Goal: Information Seeking & Learning: Learn about a topic

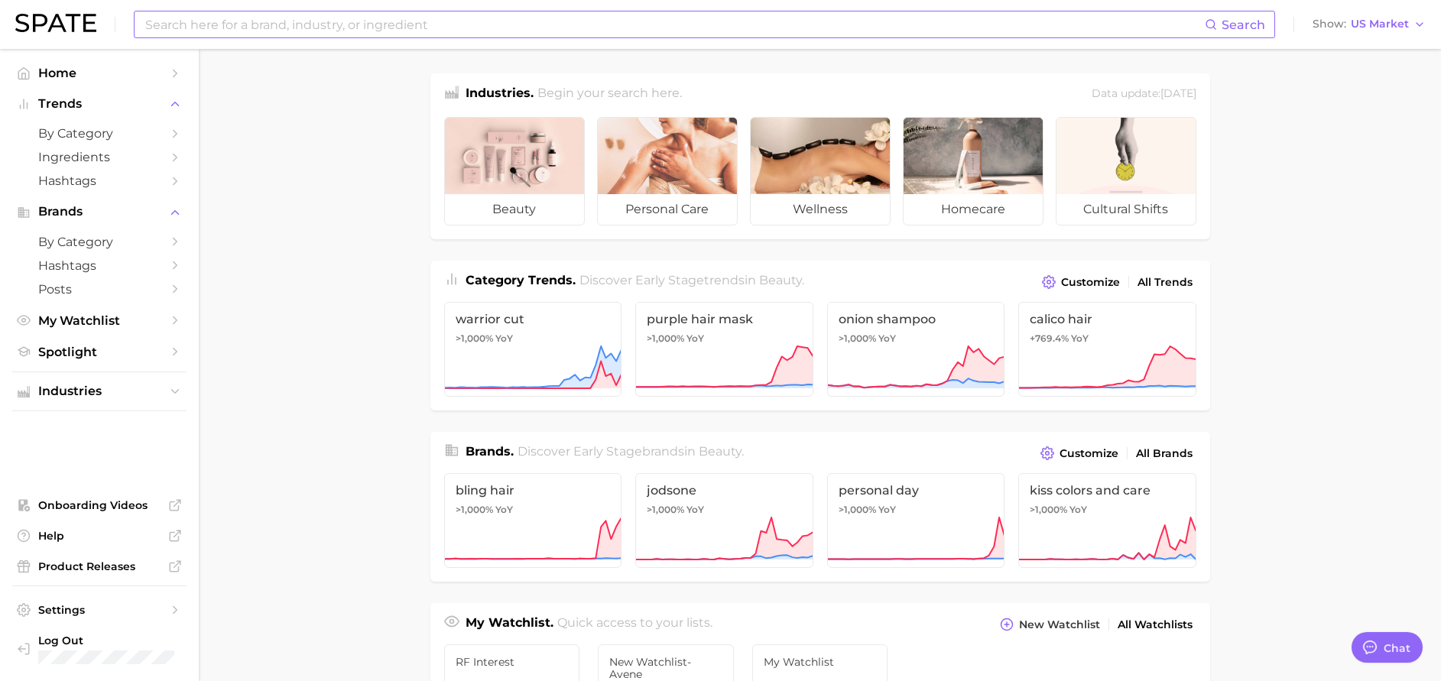
click at [465, 27] on input at bounding box center [674, 24] width 1061 height 26
type input "p"
click at [176, 135] on polyline "Sidebar" at bounding box center [176, 133] width 4 height 7
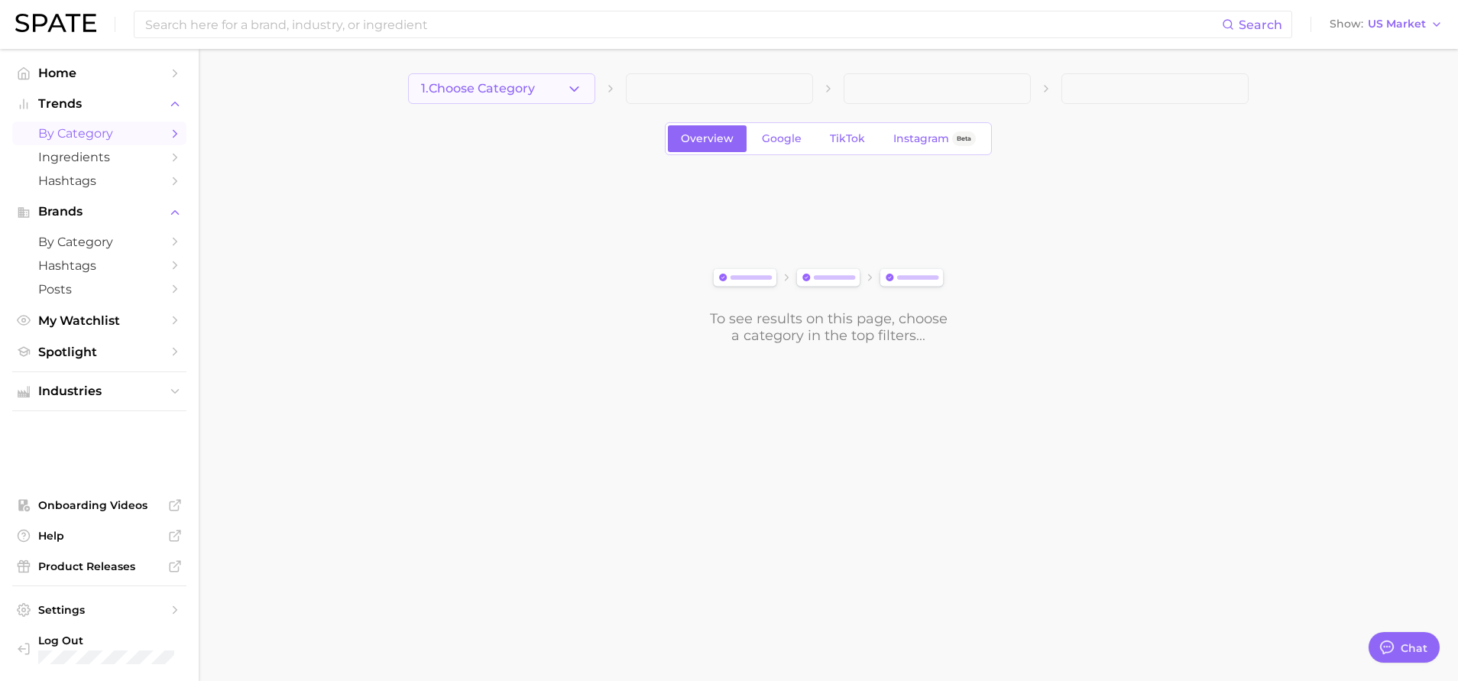
click at [570, 94] on icon "button" at bounding box center [574, 89] width 16 height 16
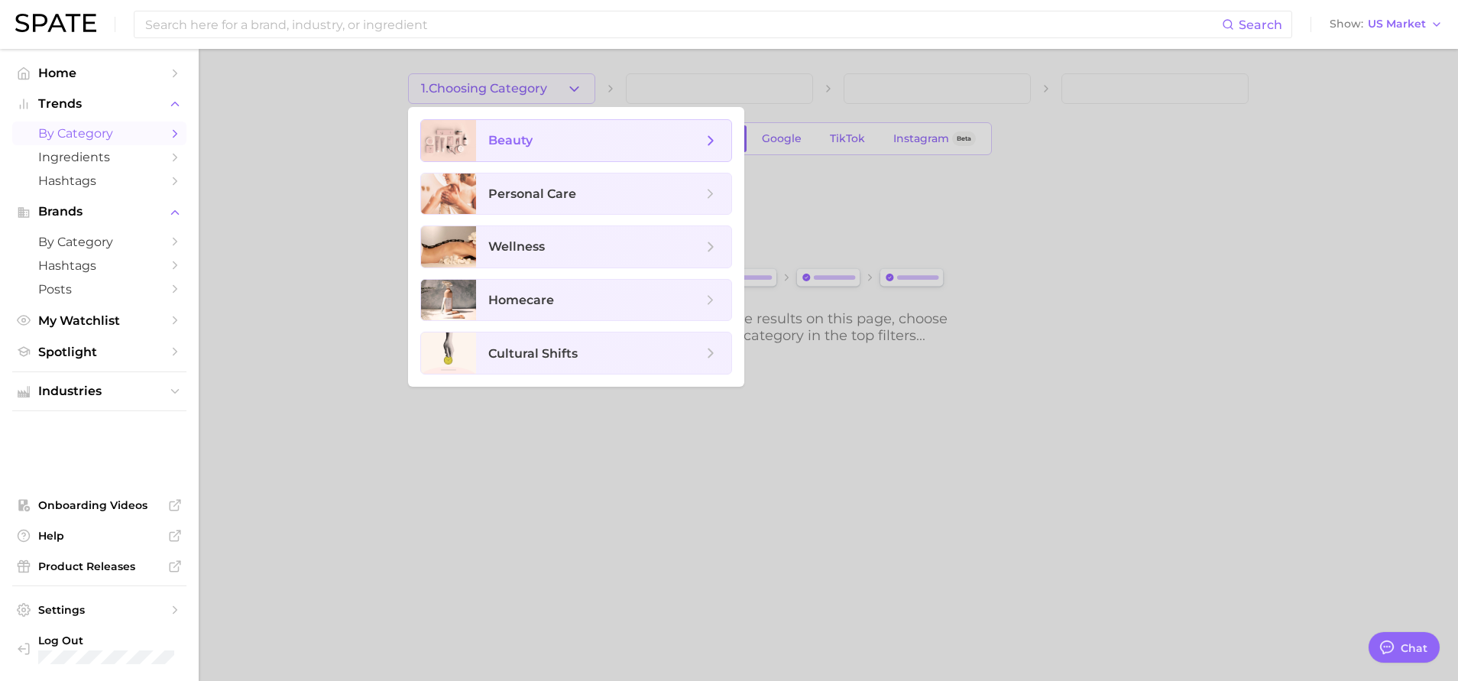
click at [563, 145] on span "beauty" at bounding box center [595, 140] width 214 height 17
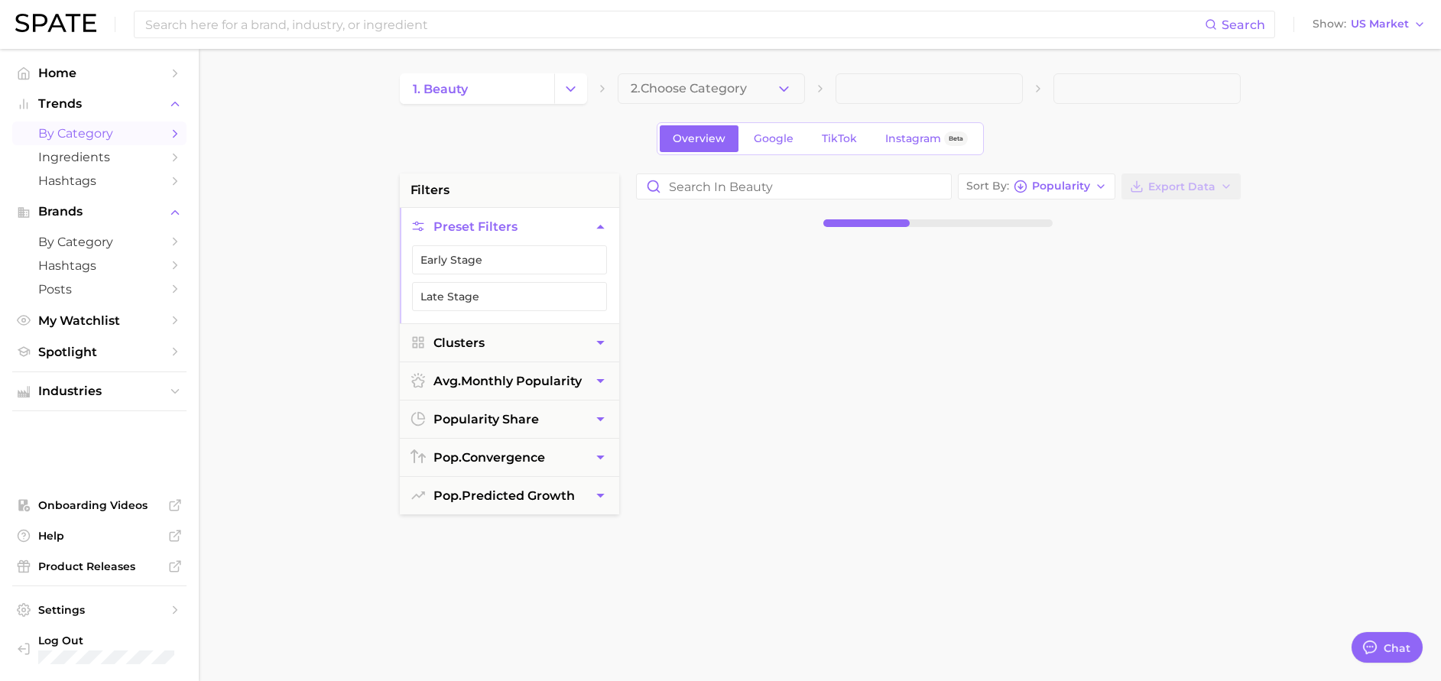
click at [784, 96] on icon "button" at bounding box center [784, 89] width 16 height 16
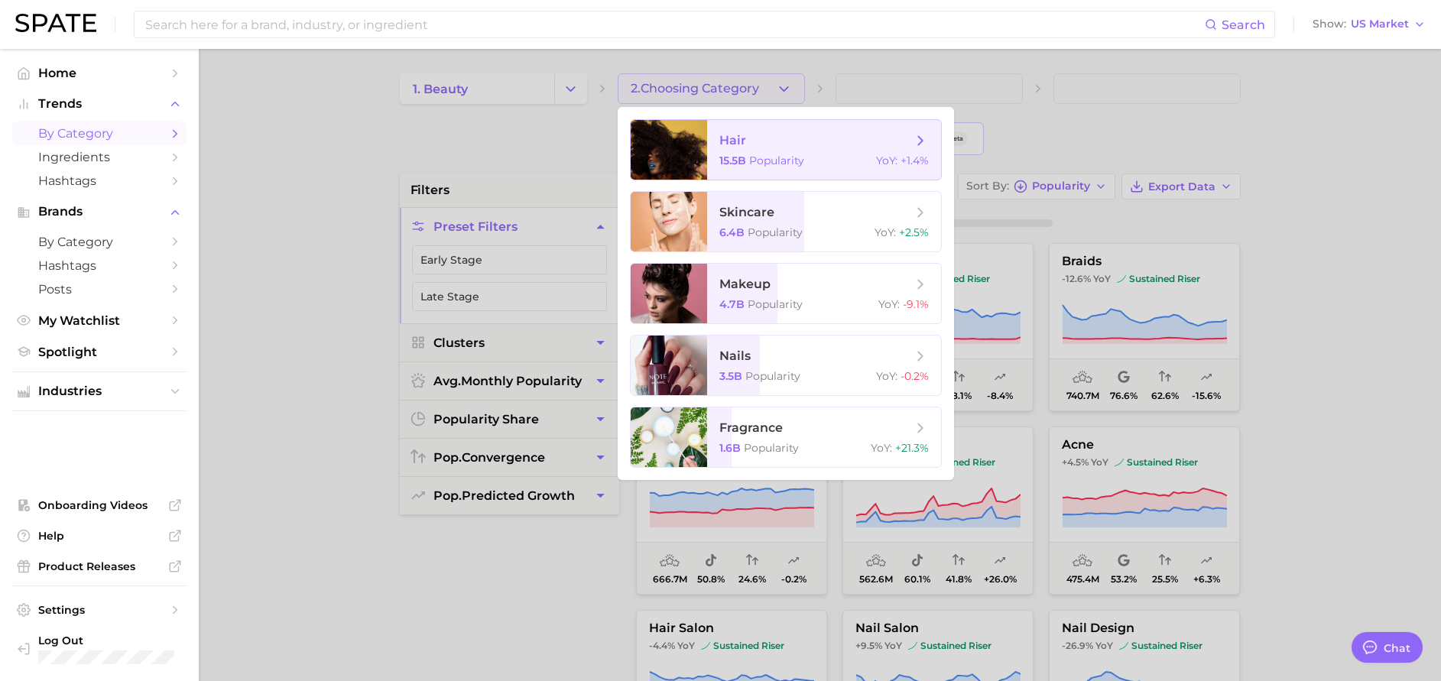
click at [785, 141] on span "hair" at bounding box center [815, 140] width 193 height 17
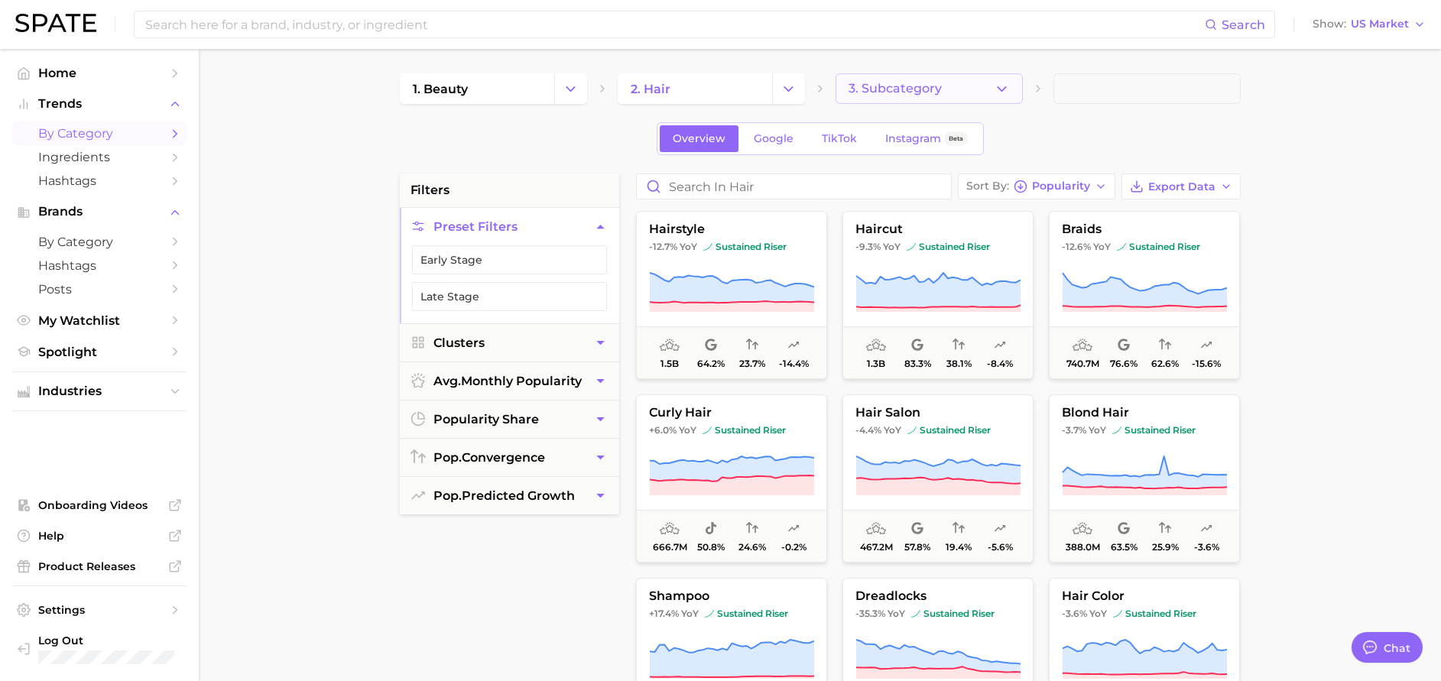
click at [987, 89] on button "3. Subcategory" at bounding box center [928, 88] width 187 height 31
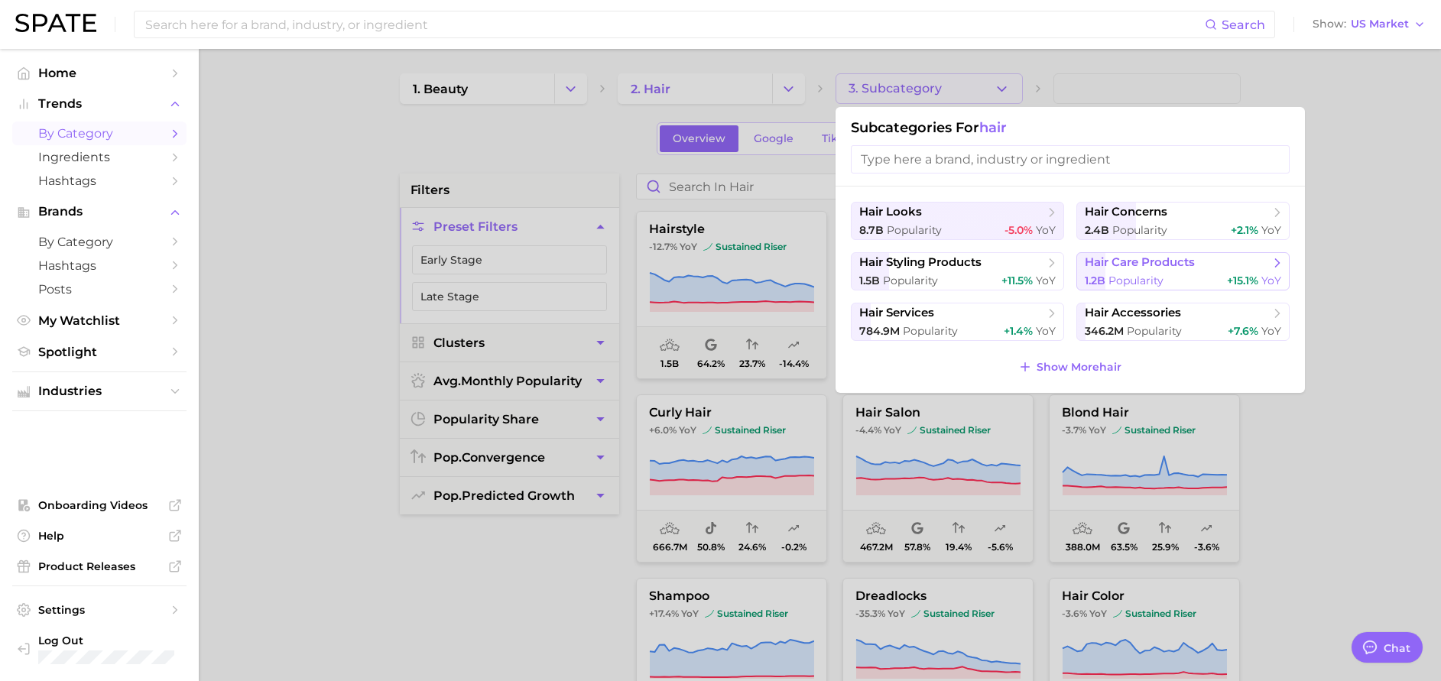
click at [1205, 259] on span "hair care products" at bounding box center [1178, 262] width 186 height 15
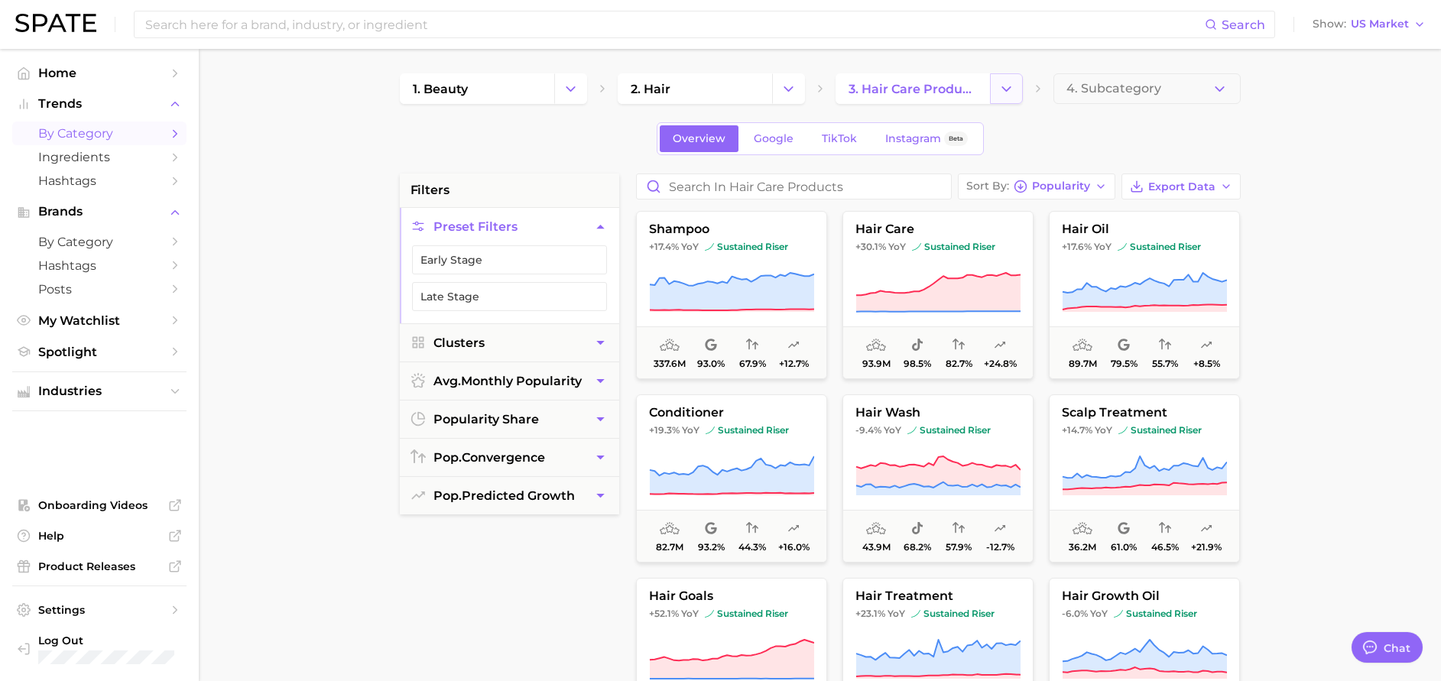
click at [993, 87] on button "Change Category" at bounding box center [1006, 88] width 33 height 31
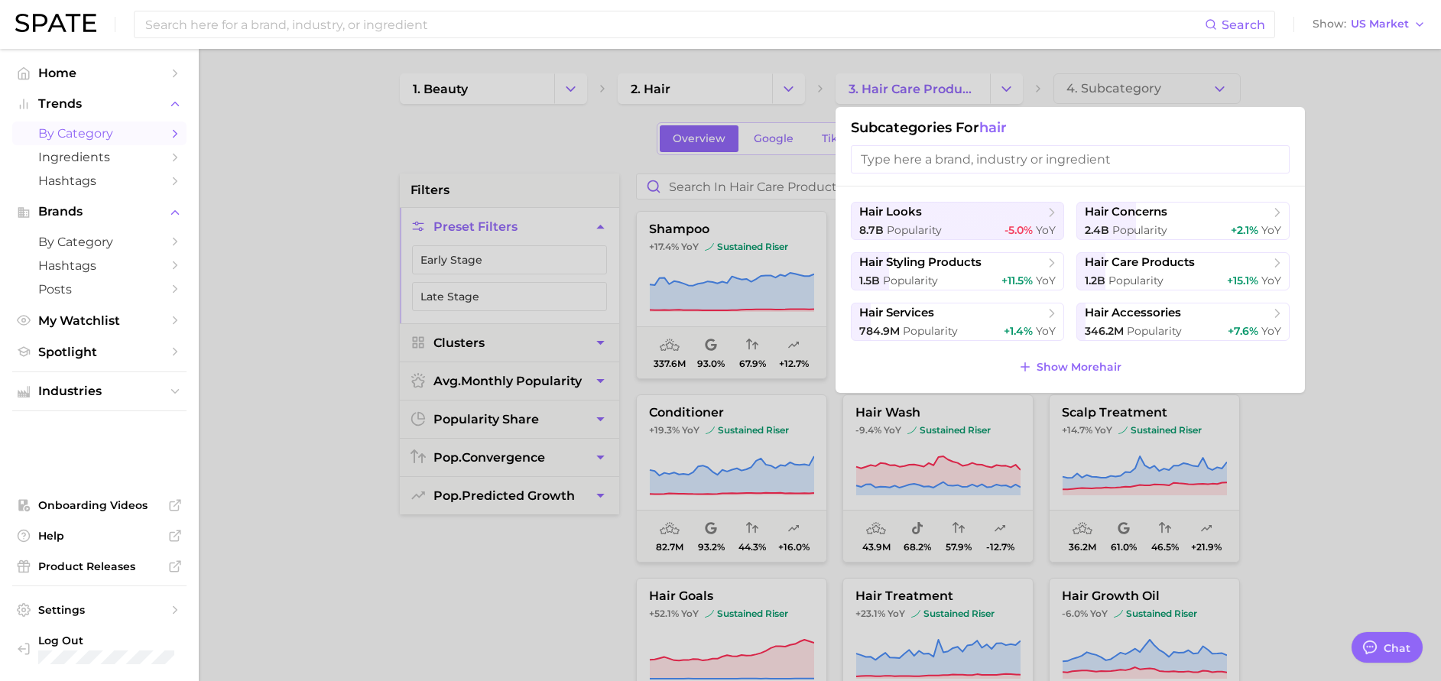
click at [1006, 126] on span "hair" at bounding box center [993, 127] width 28 height 17
click at [795, 90] on div at bounding box center [720, 340] width 1441 height 681
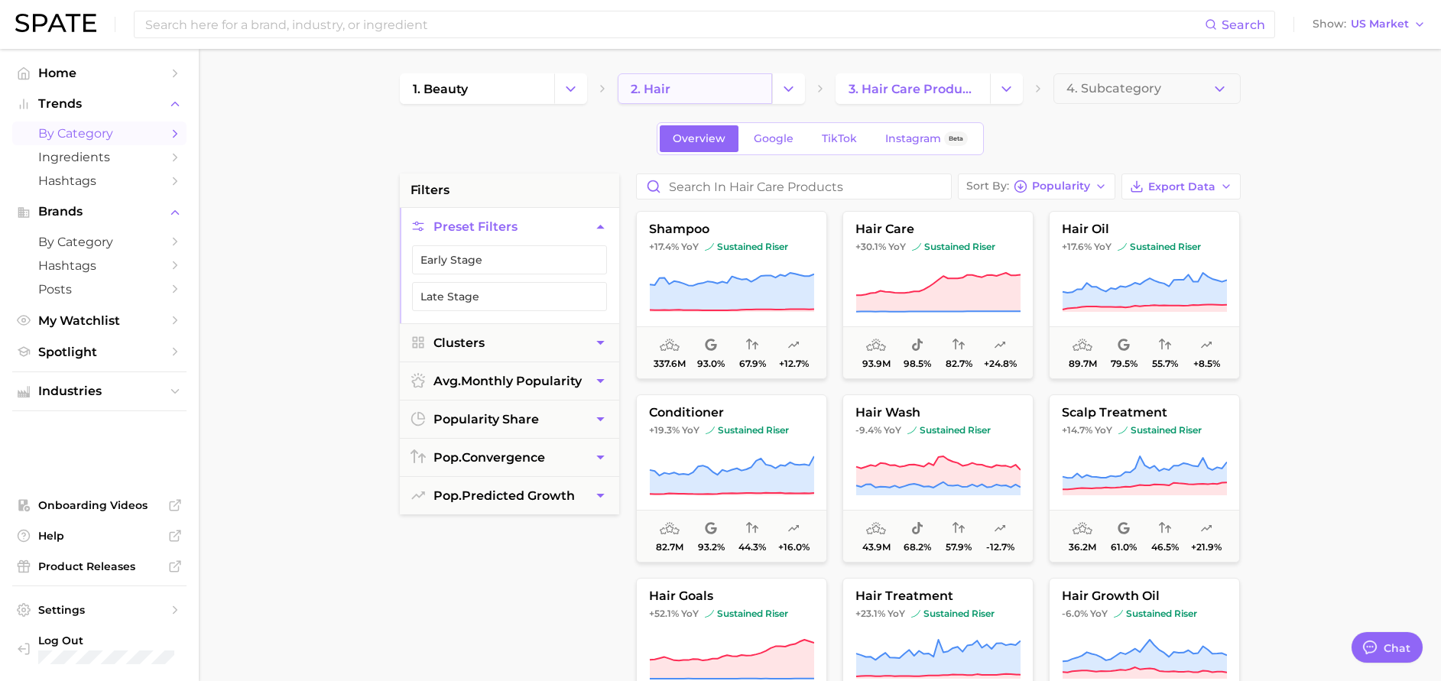
click at [707, 78] on link "2. hair" at bounding box center [695, 88] width 154 height 31
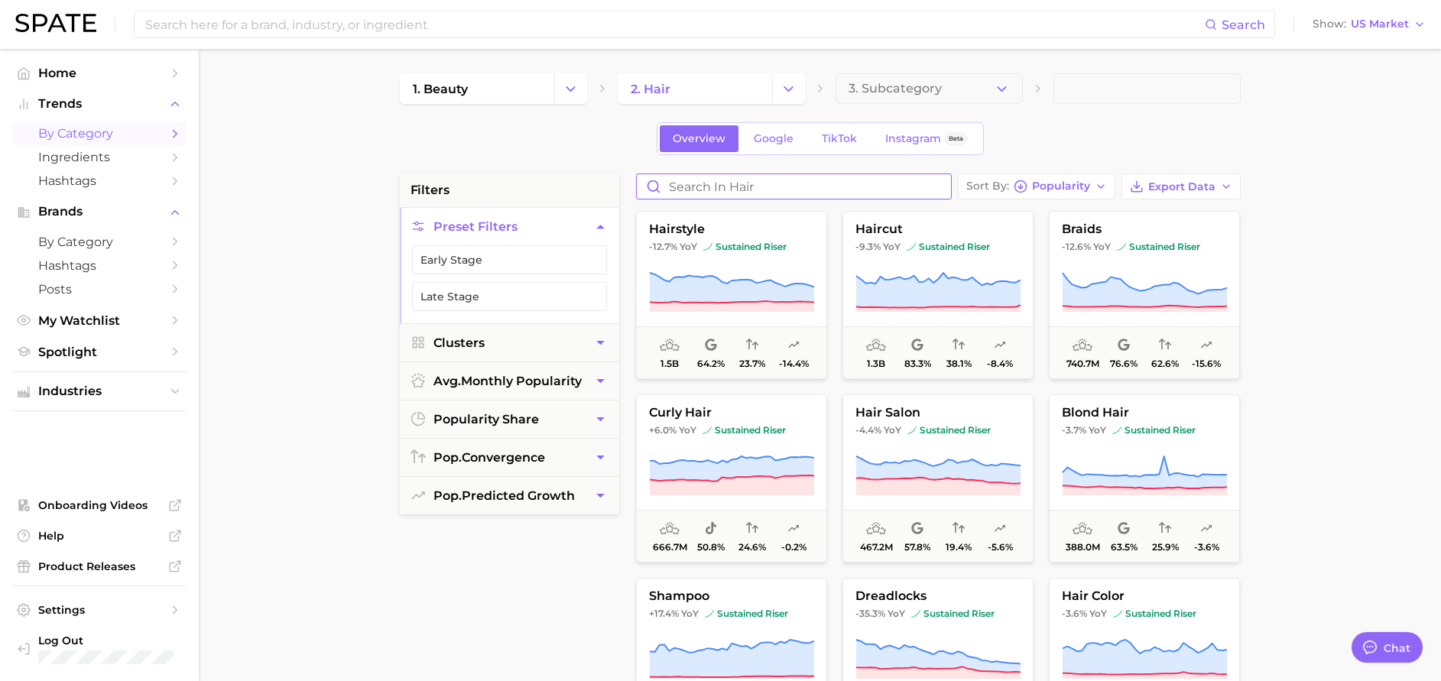
click at [778, 187] on input "Search in hair" at bounding box center [794, 186] width 314 height 24
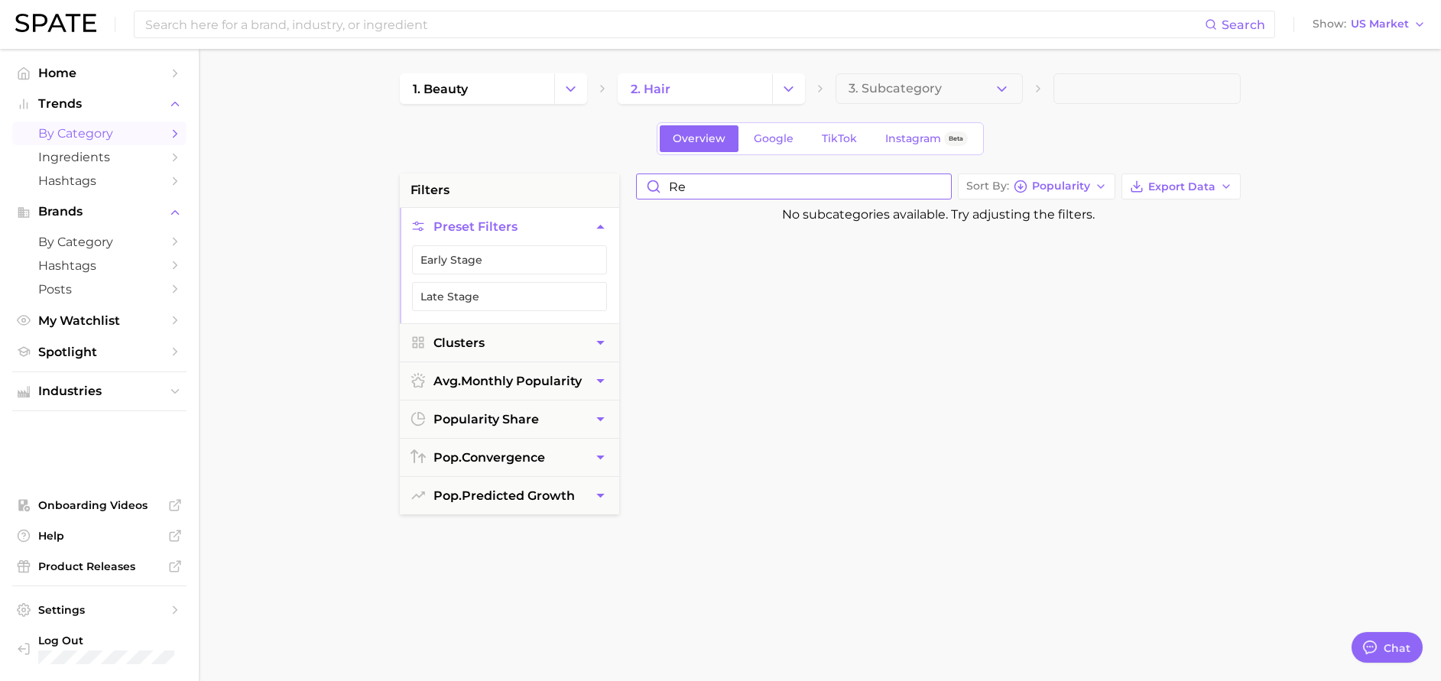
type input "r"
type input "b"
type input "p"
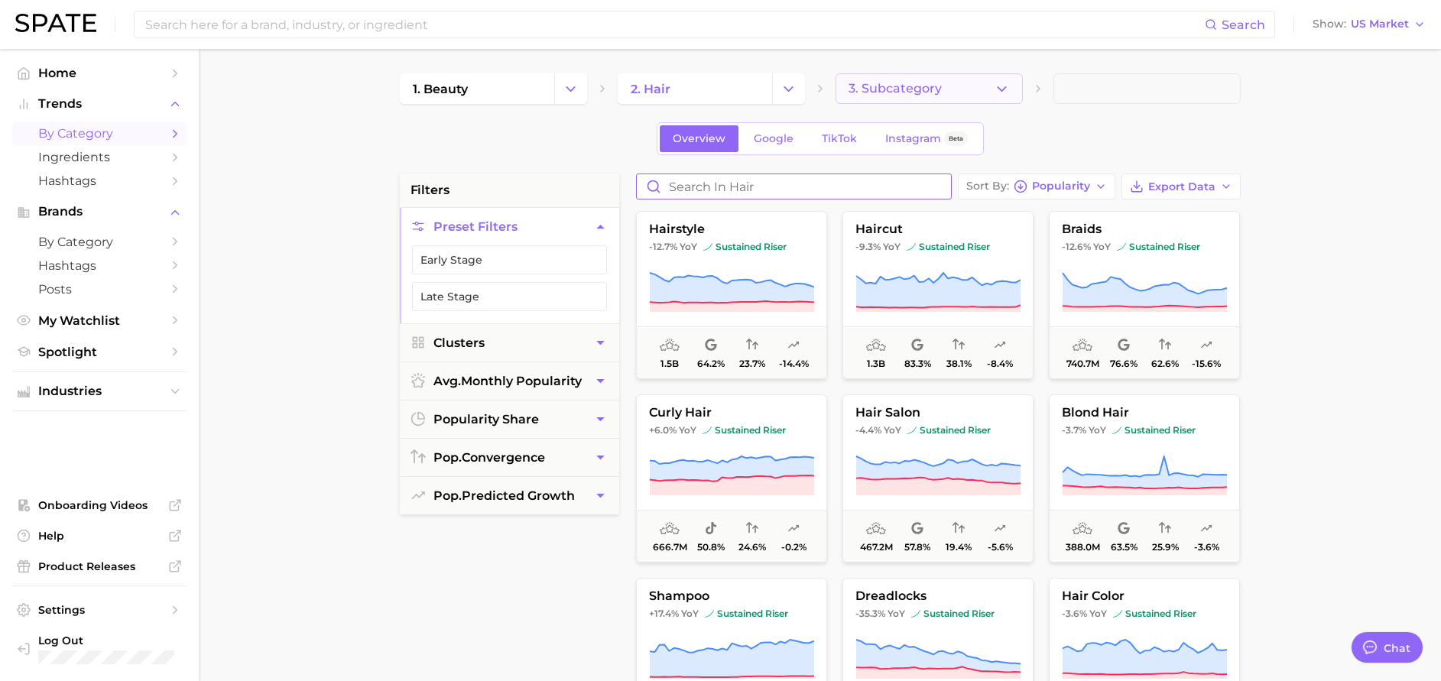
click at [998, 82] on icon "button" at bounding box center [1002, 89] width 16 height 16
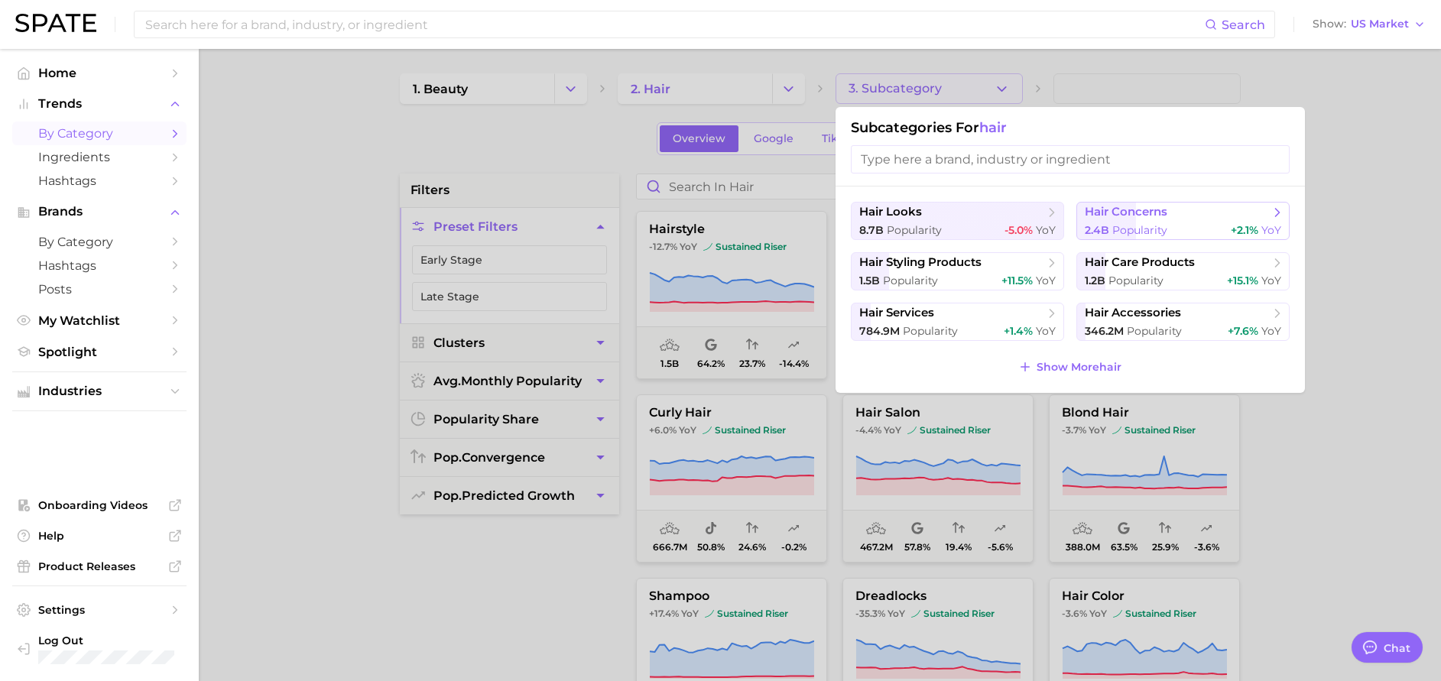
click at [1151, 218] on span "hair concerns" at bounding box center [1126, 212] width 83 height 15
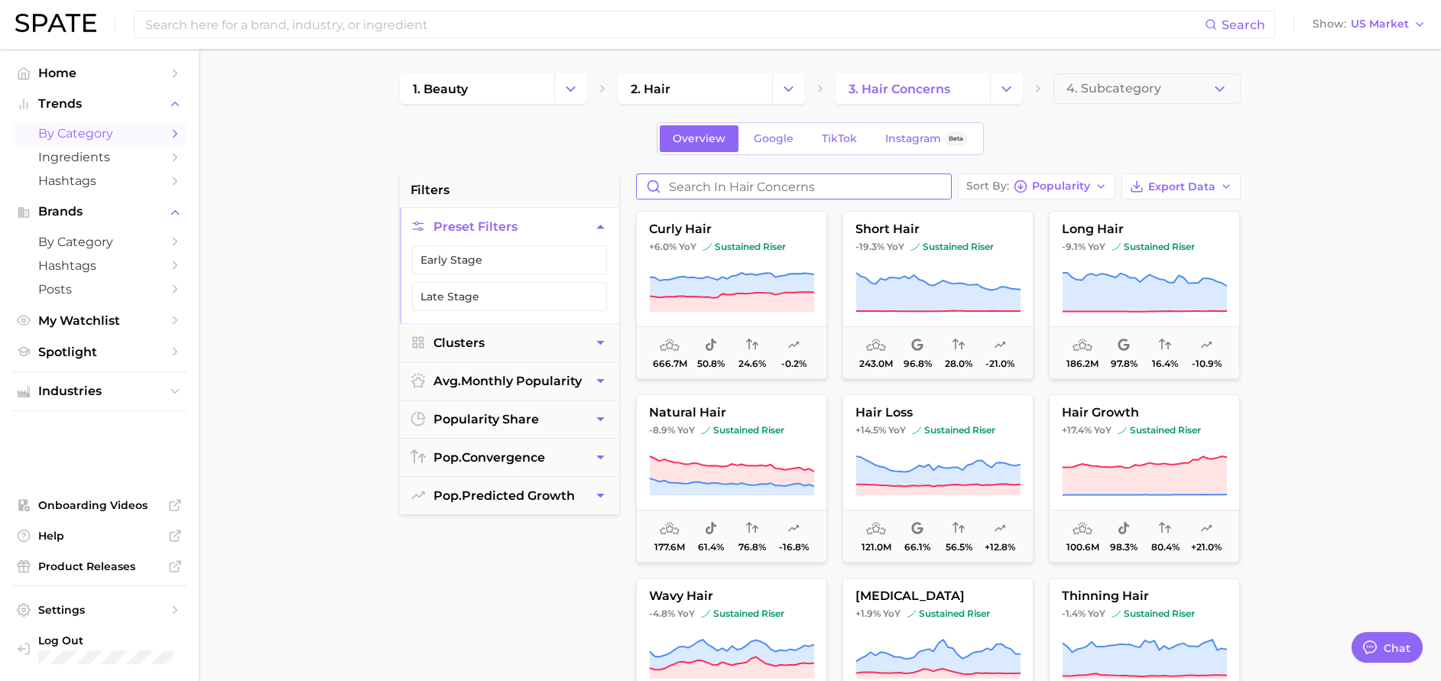
click at [752, 194] on input "Search in hair concerns" at bounding box center [794, 186] width 314 height 24
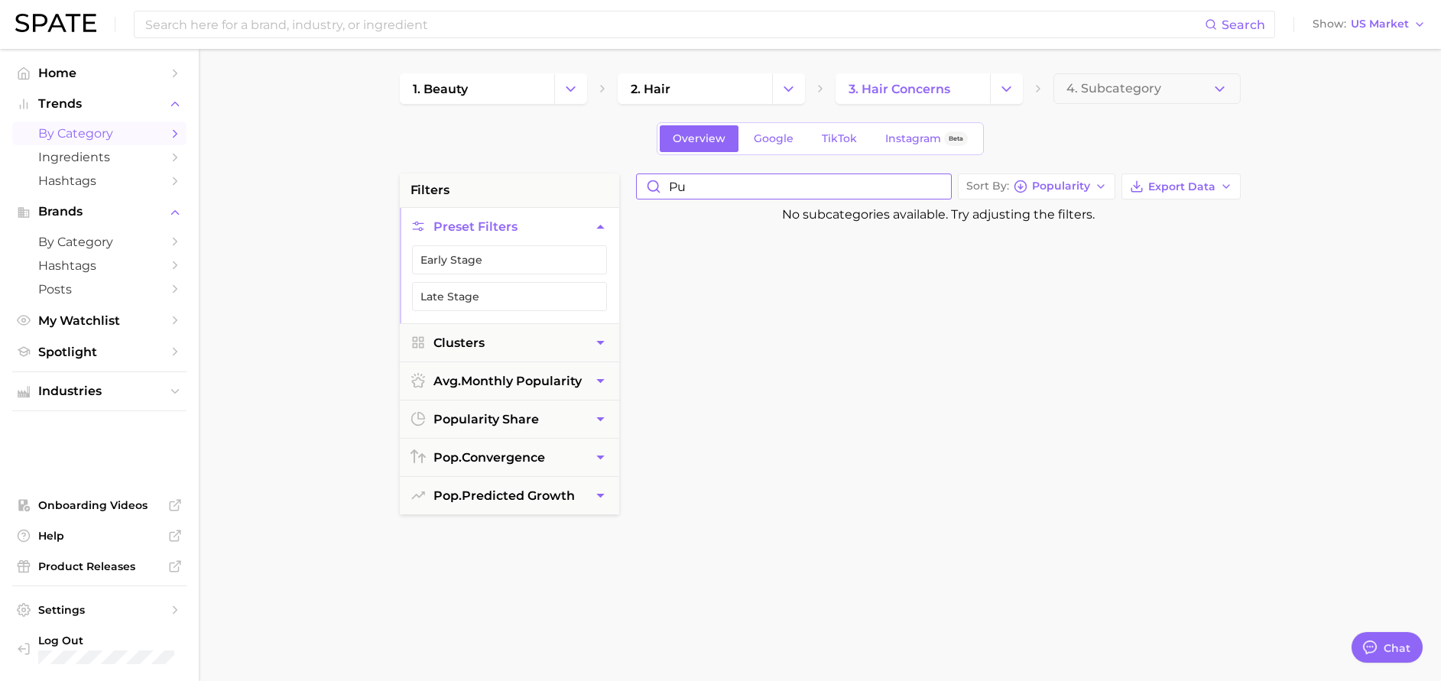
type input "p"
type input "r"
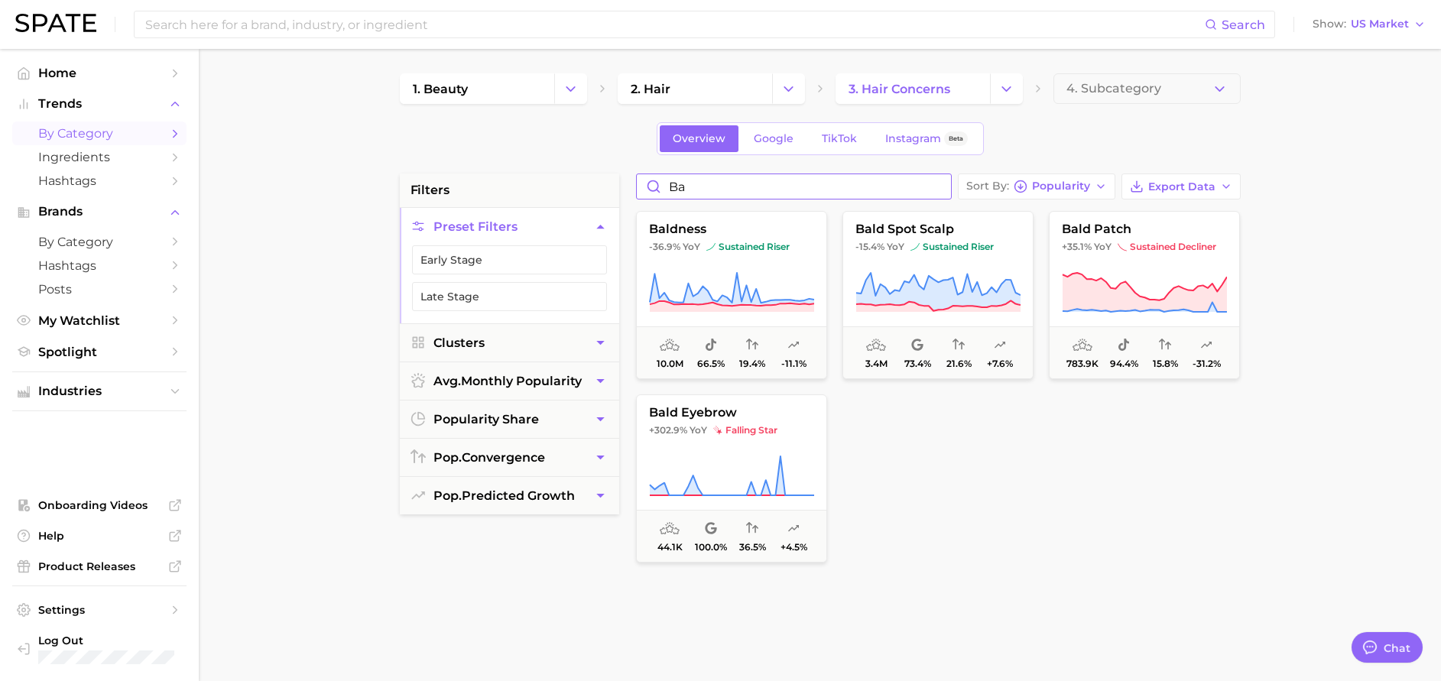
type input "b"
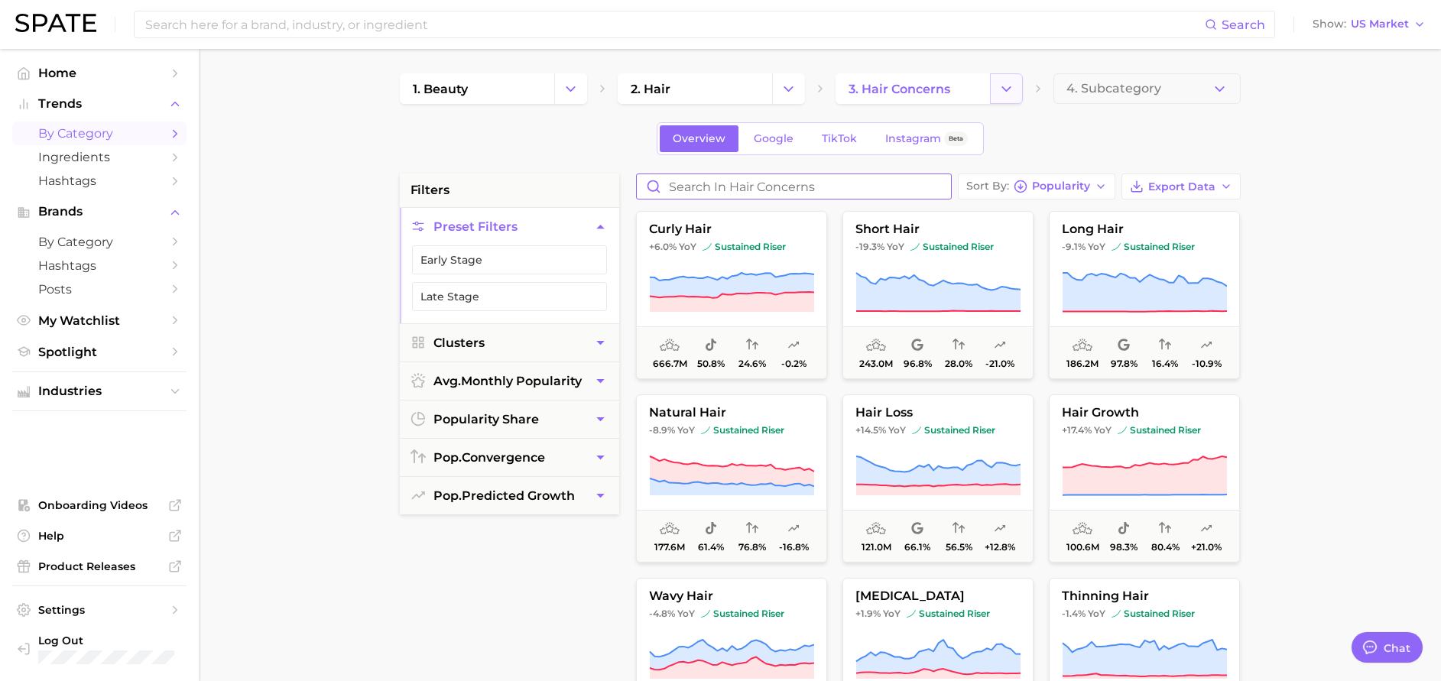
click at [1005, 88] on icon "Change Category" at bounding box center [1006, 89] width 16 height 16
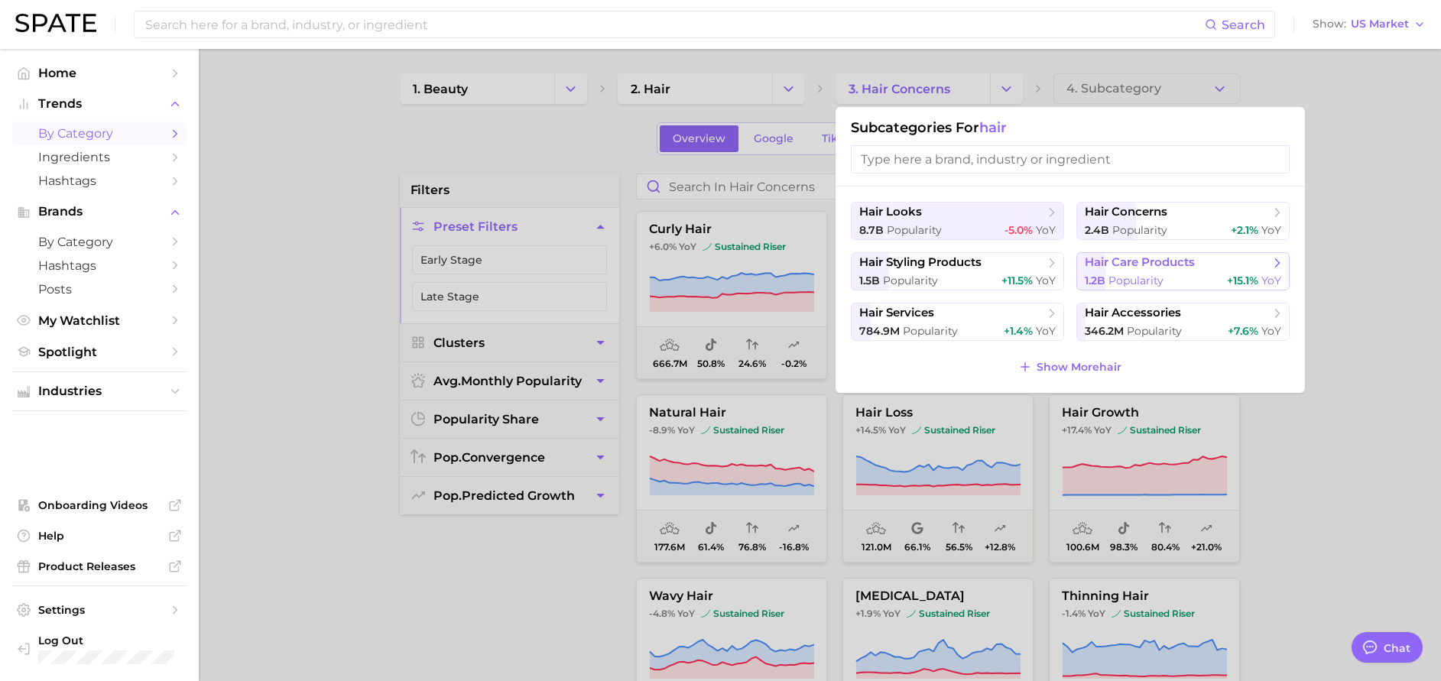
click at [1117, 266] on span "hair care products" at bounding box center [1140, 262] width 110 height 15
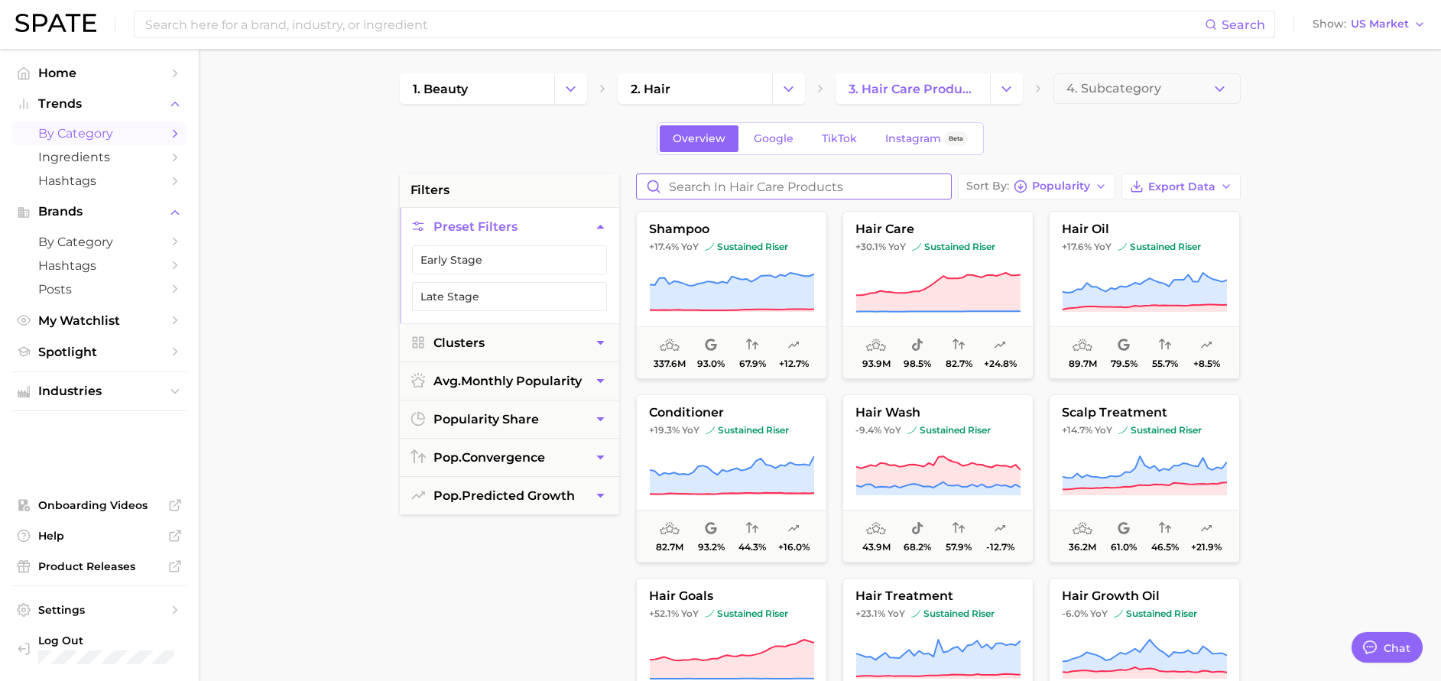
click at [774, 195] on input "Search in hair care products" at bounding box center [794, 186] width 314 height 24
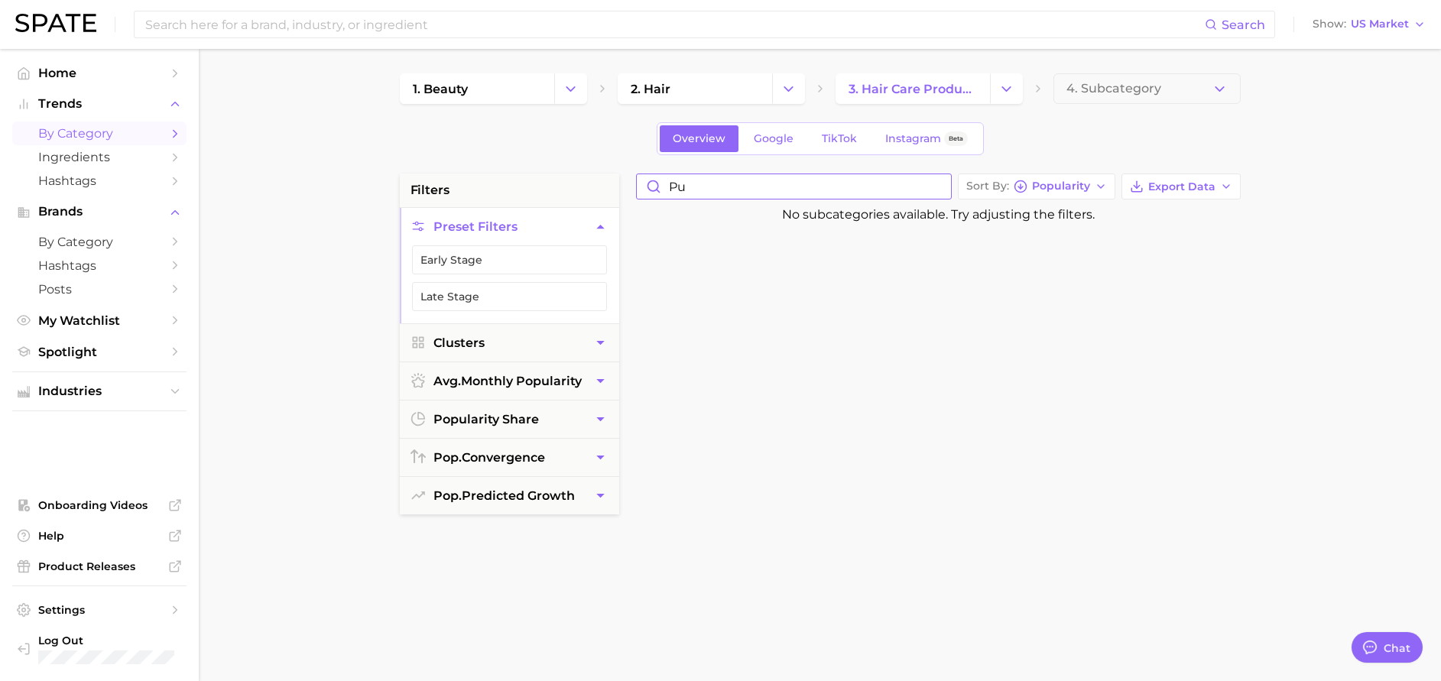
type input "p"
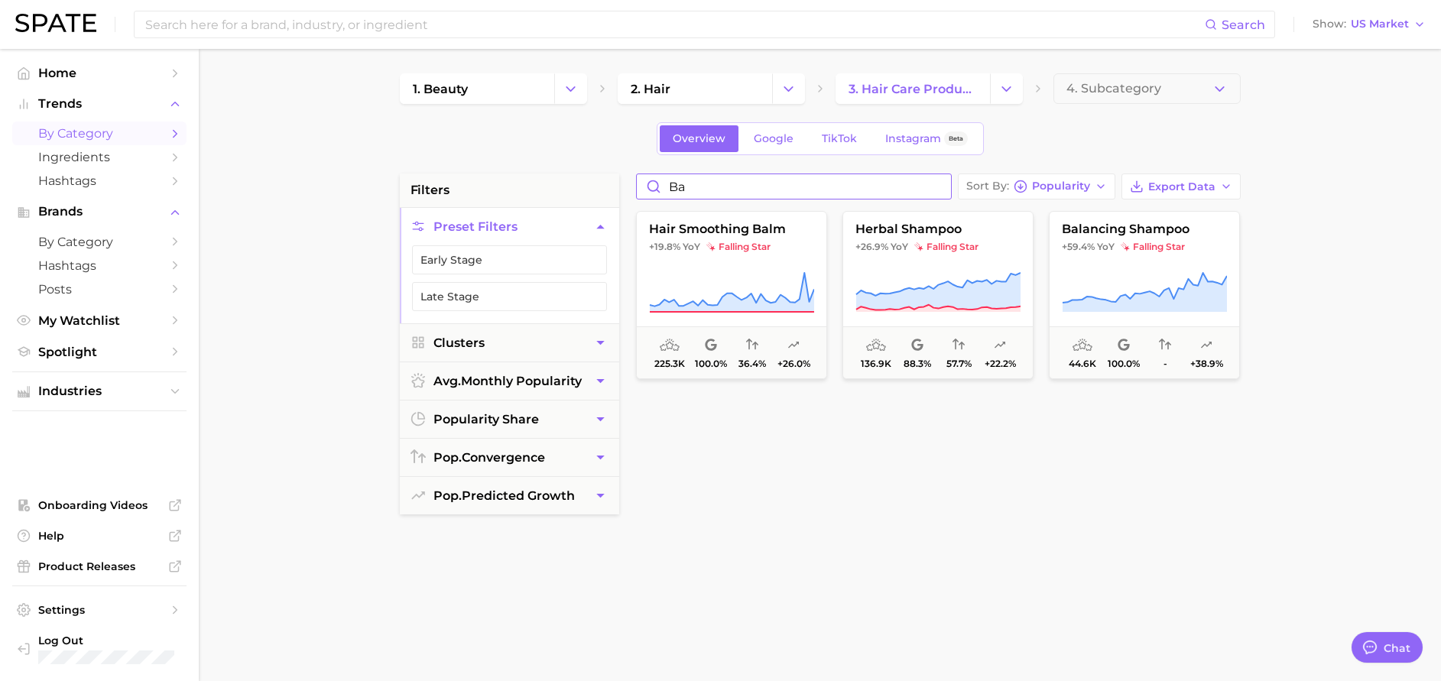
type input "b"
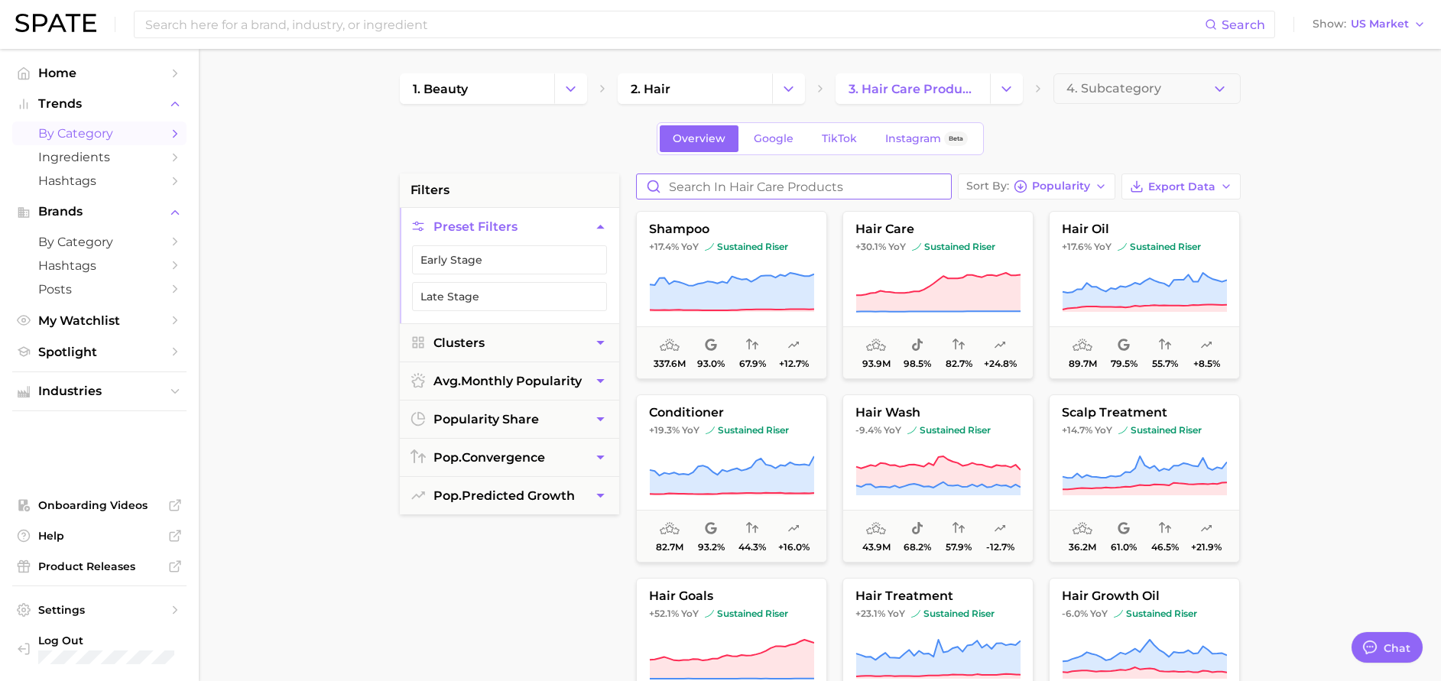
type input "e"
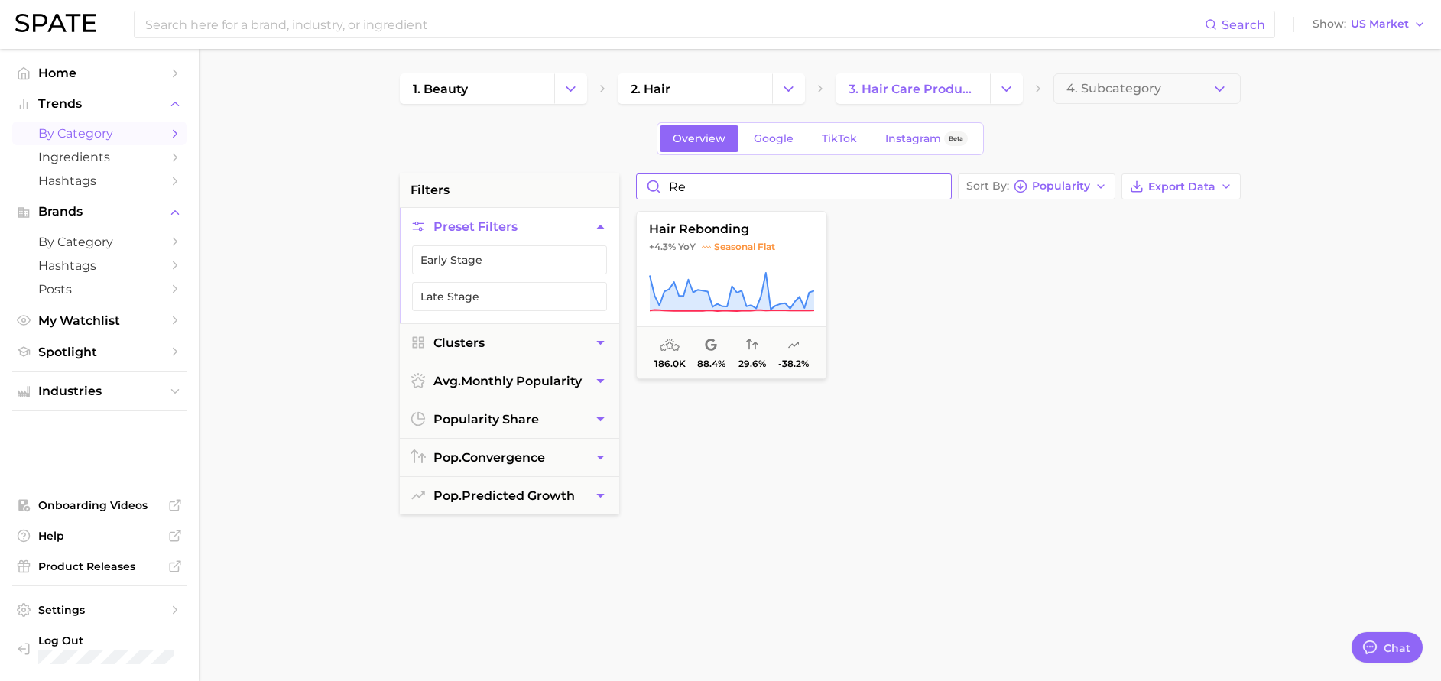
type input "r"
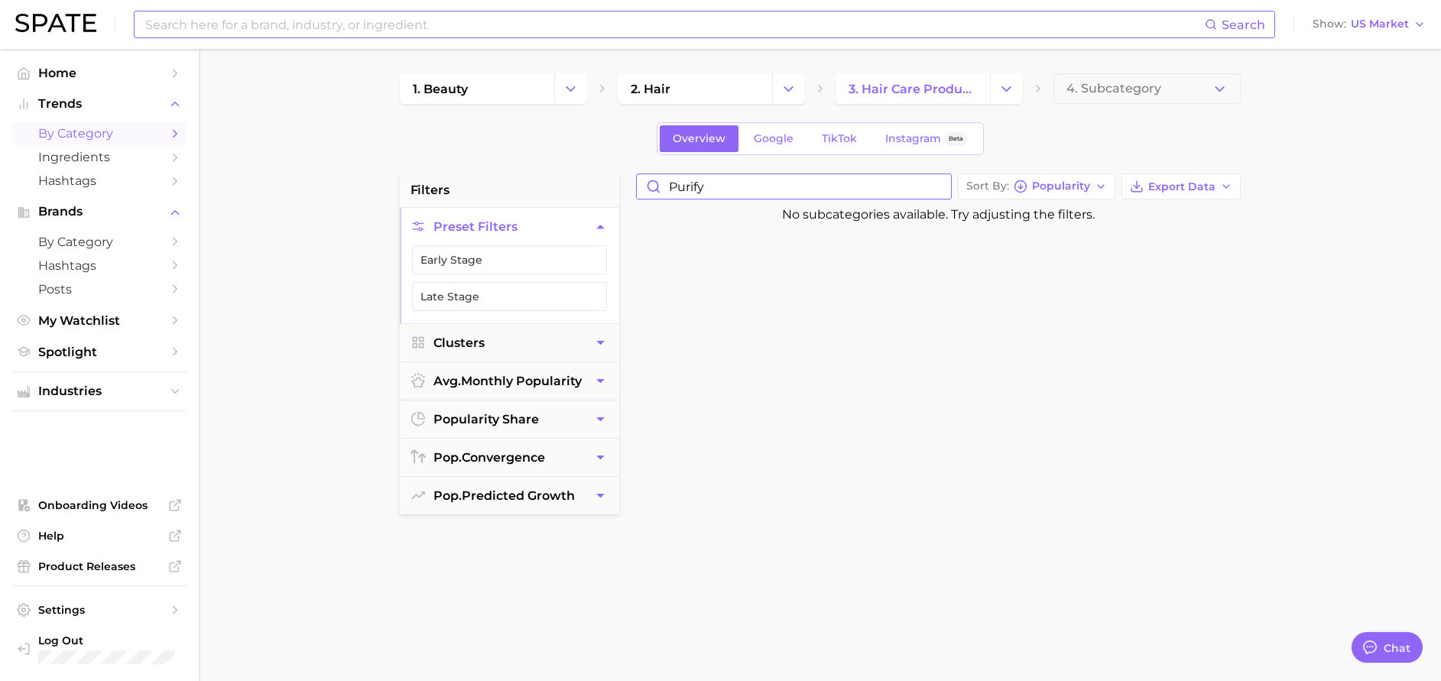
type input "purify"
